Goal: Transaction & Acquisition: Download file/media

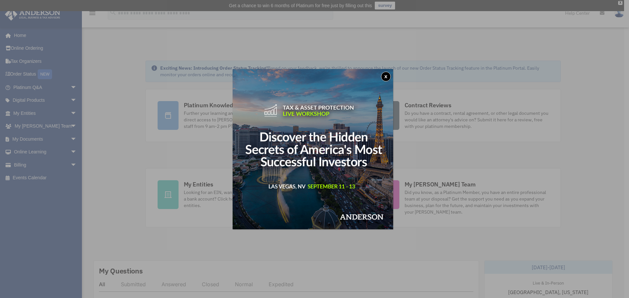
click at [386, 78] on button "x" at bounding box center [386, 77] width 10 height 10
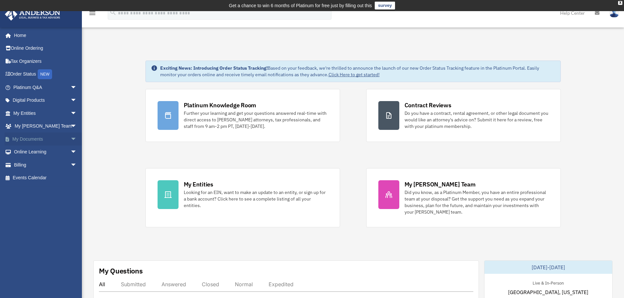
click at [55, 138] on link "My Documents arrow_drop_down" at bounding box center [46, 139] width 82 height 13
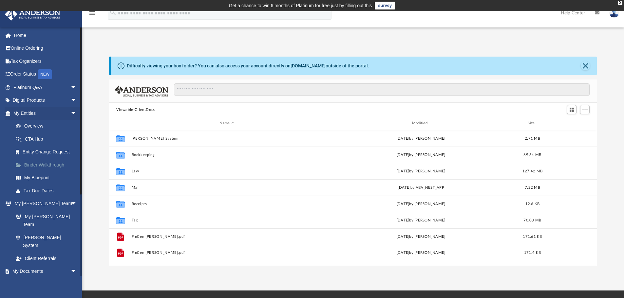
scroll to position [144, 483]
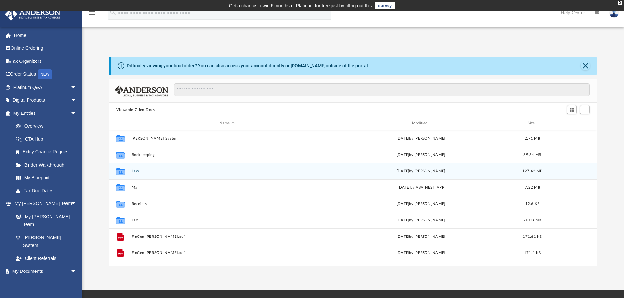
click at [135, 171] on button "Law" at bounding box center [226, 171] width 191 height 4
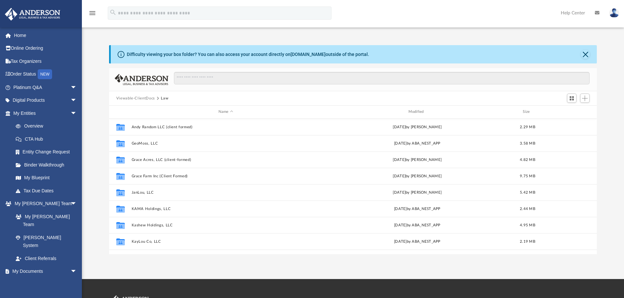
scroll to position [0, 0]
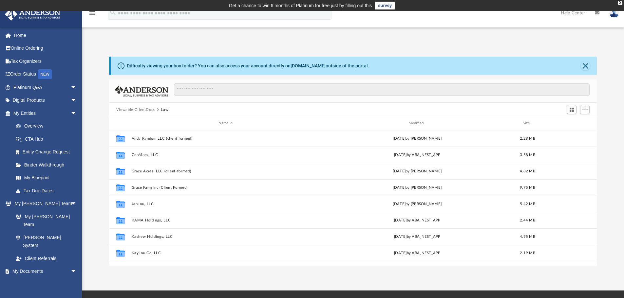
click at [138, 109] on button "Viewable-ClientDocs" at bounding box center [135, 110] width 39 height 6
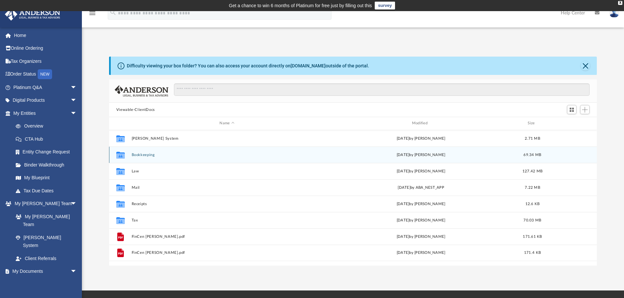
click at [145, 155] on button "Bookkeeping" at bounding box center [226, 155] width 191 height 4
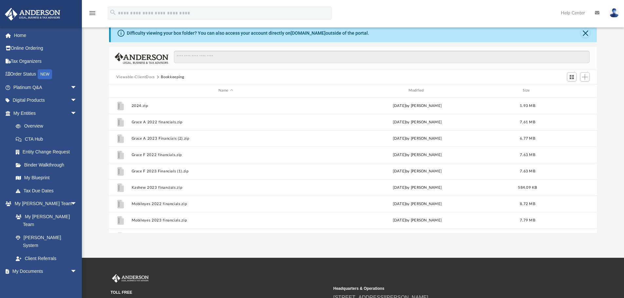
drag, startPoint x: 137, startPoint y: 76, endPoint x: 136, endPoint y: 80, distance: 3.6
click at [137, 77] on button "Viewable-ClientDocs" at bounding box center [135, 77] width 39 height 6
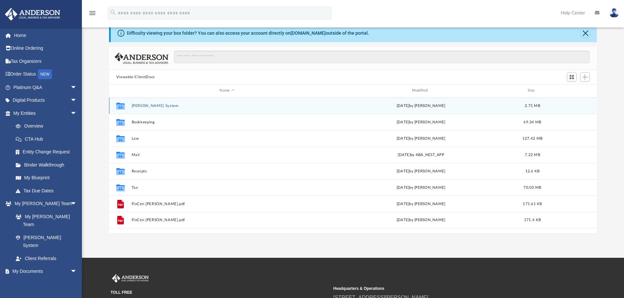
click at [147, 107] on button "[PERSON_NAME] System" at bounding box center [226, 106] width 191 height 4
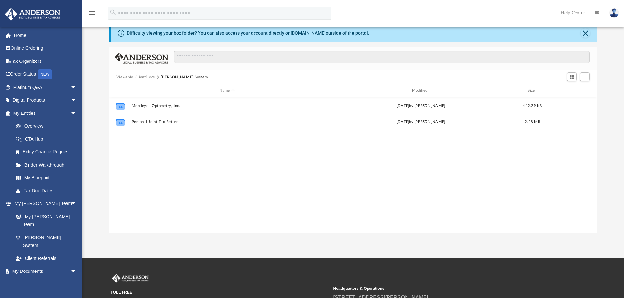
click at [138, 78] on button "Viewable-ClientDocs" at bounding box center [135, 77] width 39 height 6
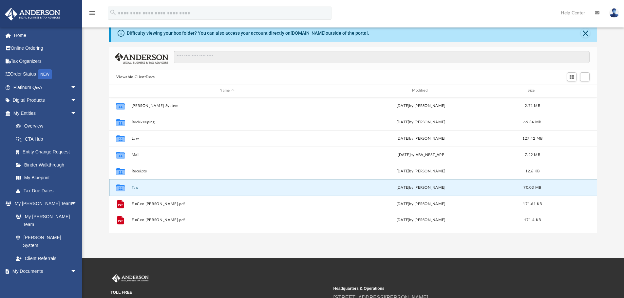
click at [136, 189] on button "Tax" at bounding box center [226, 188] width 191 height 4
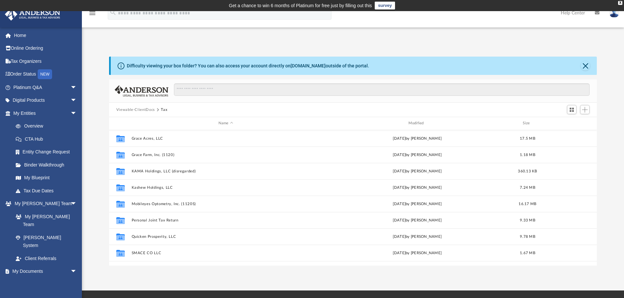
click at [137, 111] on button "Viewable-ClientDocs" at bounding box center [135, 110] width 39 height 6
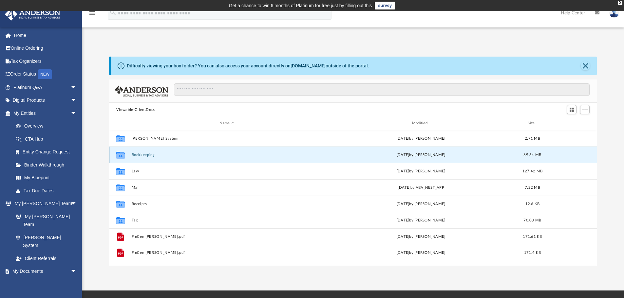
click at [147, 156] on button "Bookkeeping" at bounding box center [226, 155] width 191 height 4
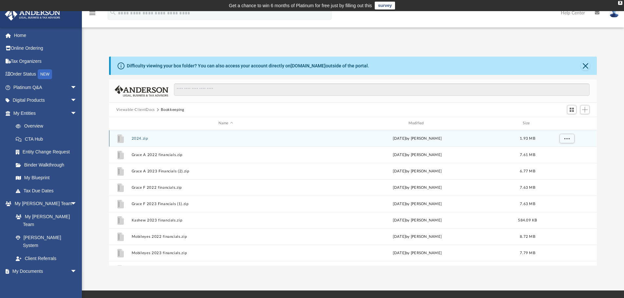
click at [138, 138] on button "2024.zip" at bounding box center [225, 139] width 189 height 4
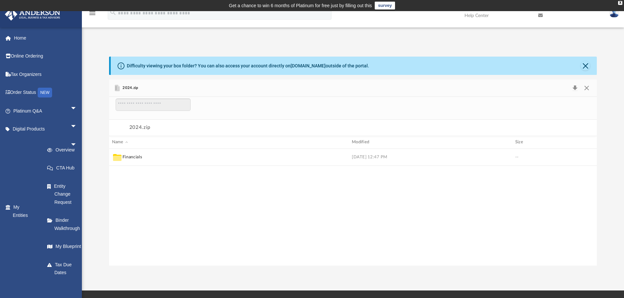
scroll to position [125, 483]
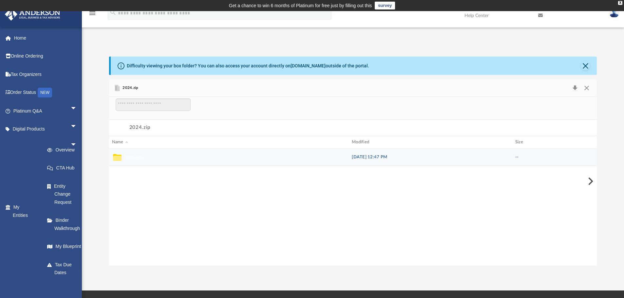
click at [130, 156] on button "Financials" at bounding box center [134, 157] width 20 height 6
click at [117, 157] on icon "grid" at bounding box center [117, 158] width 9 height 5
click at [129, 157] on button "2024" at bounding box center [129, 157] width 11 height 6
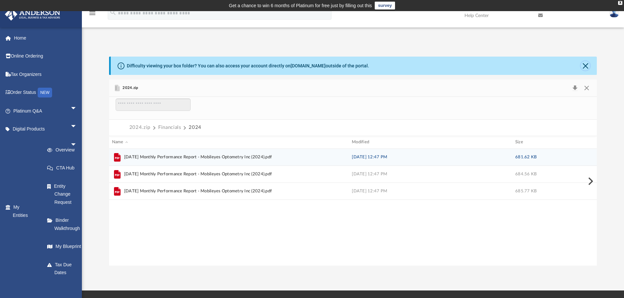
drag, startPoint x: 587, startPoint y: 66, endPoint x: 577, endPoint y: 70, distance: 10.9
click at [587, 67] on button "Close" at bounding box center [585, 65] width 9 height 9
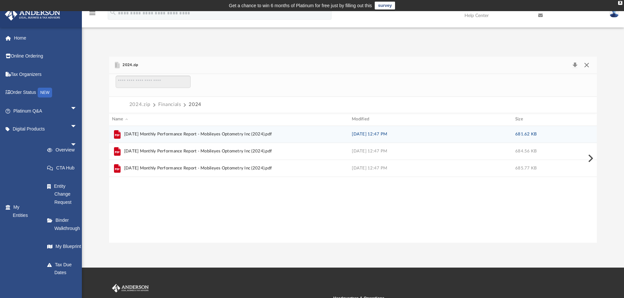
click at [587, 64] on button "Close" at bounding box center [587, 65] width 12 height 9
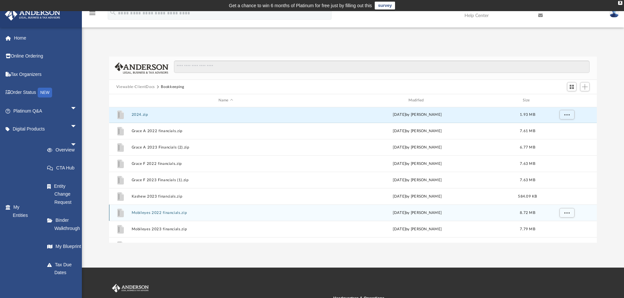
scroll to position [0, 0]
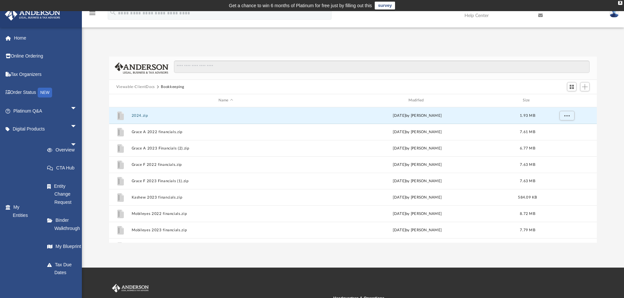
click at [127, 87] on button "Viewable-ClientDocs" at bounding box center [135, 87] width 39 height 6
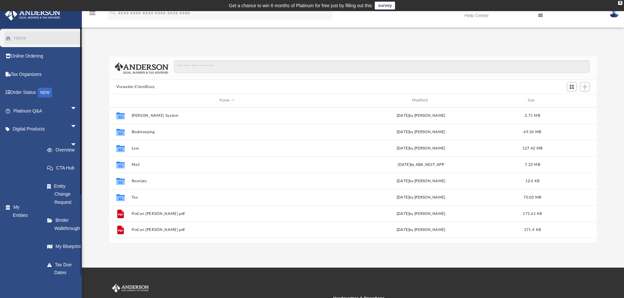
click at [34, 39] on link "Home" at bounding box center [46, 37] width 82 height 13
